Goal: Task Accomplishment & Management: Use online tool/utility

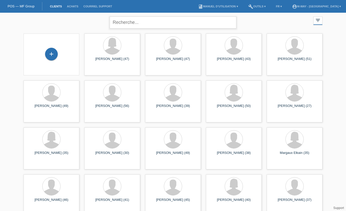
click at [150, 24] on input "text" at bounding box center [173, 22] width 127 height 12
type input "Chappuis"
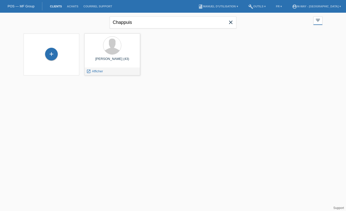
click at [92, 71] on span "Afficher" at bounding box center [97, 71] width 11 height 4
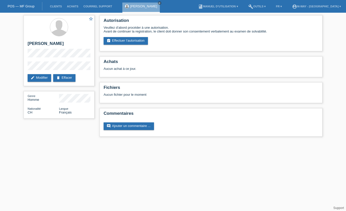
click at [115, 45] on link "assignment_turned_in Effectuer l’autorisation" at bounding box center [126, 41] width 44 height 8
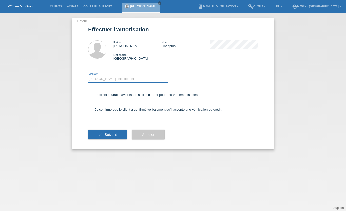
click at [103, 78] on select "Veuillez sélectionner CHF 1.00 - CHF 499.00 CHF 500.00 - CHF 1'999.00 CHF 2'000…" at bounding box center [128, 79] width 80 height 6
select select "3"
click at [91, 96] on icon at bounding box center [89, 94] width 3 height 3
click at [91, 96] on input "Le client souhaite avoir la possibilité d’opter pour des versements fixes" at bounding box center [89, 94] width 3 height 3
checkbox input "true"
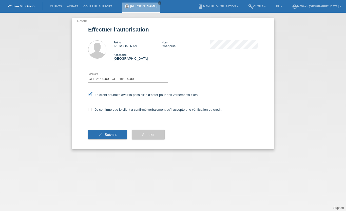
click at [90, 110] on icon at bounding box center [89, 109] width 3 height 3
click at [90, 110] on input "Je confirme que le client a confirmé verbalement qu'il accepte une vérification…" at bounding box center [89, 109] width 3 height 3
checkbox input "true"
click at [100, 136] on icon "check" at bounding box center [100, 134] width 4 height 4
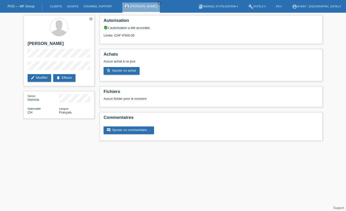
click at [118, 72] on link "add_shopping_cart Ajouter un achat" at bounding box center [122, 71] width 36 height 8
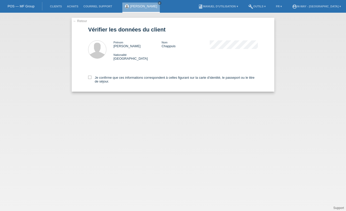
click at [88, 76] on div "Je confirme que ces informations correspondent à celles figurant sur la carte d…" at bounding box center [173, 78] width 170 height 26
click at [91, 78] on icon at bounding box center [89, 77] width 3 height 3
click at [91, 78] on input "Je confirme que ces informations correspondent à celles figurant sur la carte d…" at bounding box center [89, 77] width 3 height 3
checkbox input "true"
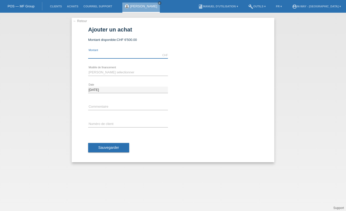
click at [97, 55] on input "text" at bounding box center [128, 55] width 80 height 6
click at [98, 52] on input "text" at bounding box center [128, 55] width 80 height 6
click at [103, 68] on div "[PERSON_NAME] sélectionner Taux fixes Achat sur facture avec paiement partiel e…" at bounding box center [128, 72] width 80 height 17
type input "3599.10"
click at [95, 73] on select "[PERSON_NAME] sélectionner Taux fixes Achat sur facture avec paiement partiel" at bounding box center [128, 72] width 80 height 6
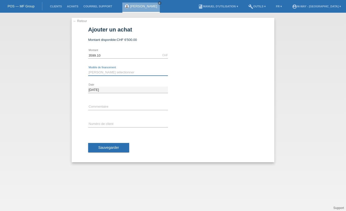
select select "77"
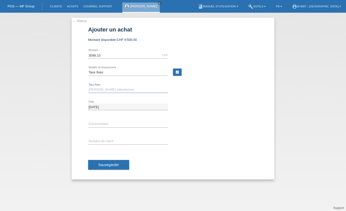
click at [98, 89] on select "[PERSON_NAME] sélectionner 4 versements 5 versements 6 versements 7 versements …" at bounding box center [128, 89] width 80 height 6
click at [93, 90] on select "Veuillez sélectionner 4 versements 5 versements 6 versements 7 versements 8 ver…" at bounding box center [128, 89] width 80 height 6
select select "202"
click at [99, 123] on input "text" at bounding box center [128, 124] width 80 height 6
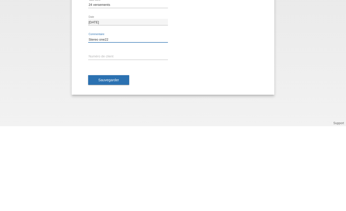
type input "Stereo one22"
click at [100, 133] on div "error Numéro de client" at bounding box center [128, 141] width 80 height 17
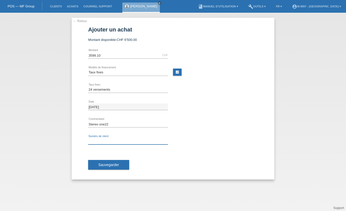
click at [92, 141] on input "text" at bounding box center [128, 141] width 80 height 6
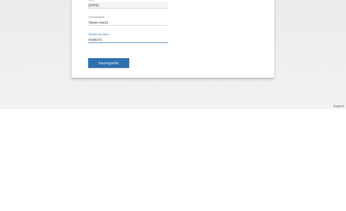
type input "K046374"
click at [107, 163] on span "Sauvegarder" at bounding box center [108, 165] width 21 height 4
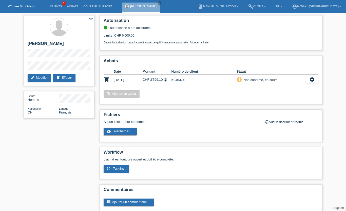
click at [313, 81] on icon "settings" at bounding box center [313, 80] width 6 height 6
click at [286, 106] on span "Terminer" at bounding box center [293, 106] width 14 height 6
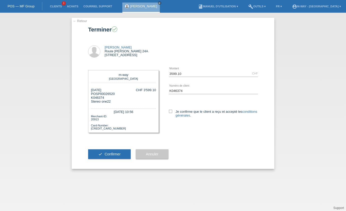
click at [155, 156] on span "Annuler" at bounding box center [152, 154] width 12 height 4
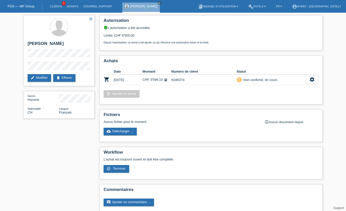
click at [309, 82] on div "settings" at bounding box center [312, 80] width 13 height 8
click at [309, 92] on div "fullscreen Afficher" at bounding box center [307, 92] width 56 height 8
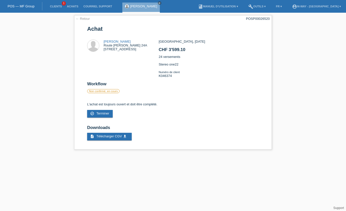
click at [97, 117] on link "check_circle_outline Terminer" at bounding box center [100, 114] width 26 height 8
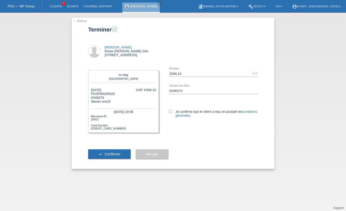
click at [173, 111] on label "Je confirme que le client a reçu et accepté les conditions générales ." at bounding box center [213, 114] width 89 height 8
click at [172, 111] on input "Je confirme que le client a reçu et accepté les conditions générales ." at bounding box center [170, 111] width 3 height 3
checkbox input "true"
click at [112, 156] on span "Confirmer" at bounding box center [113, 154] width 16 height 4
